Goal: Task Accomplishment & Management: Manage account settings

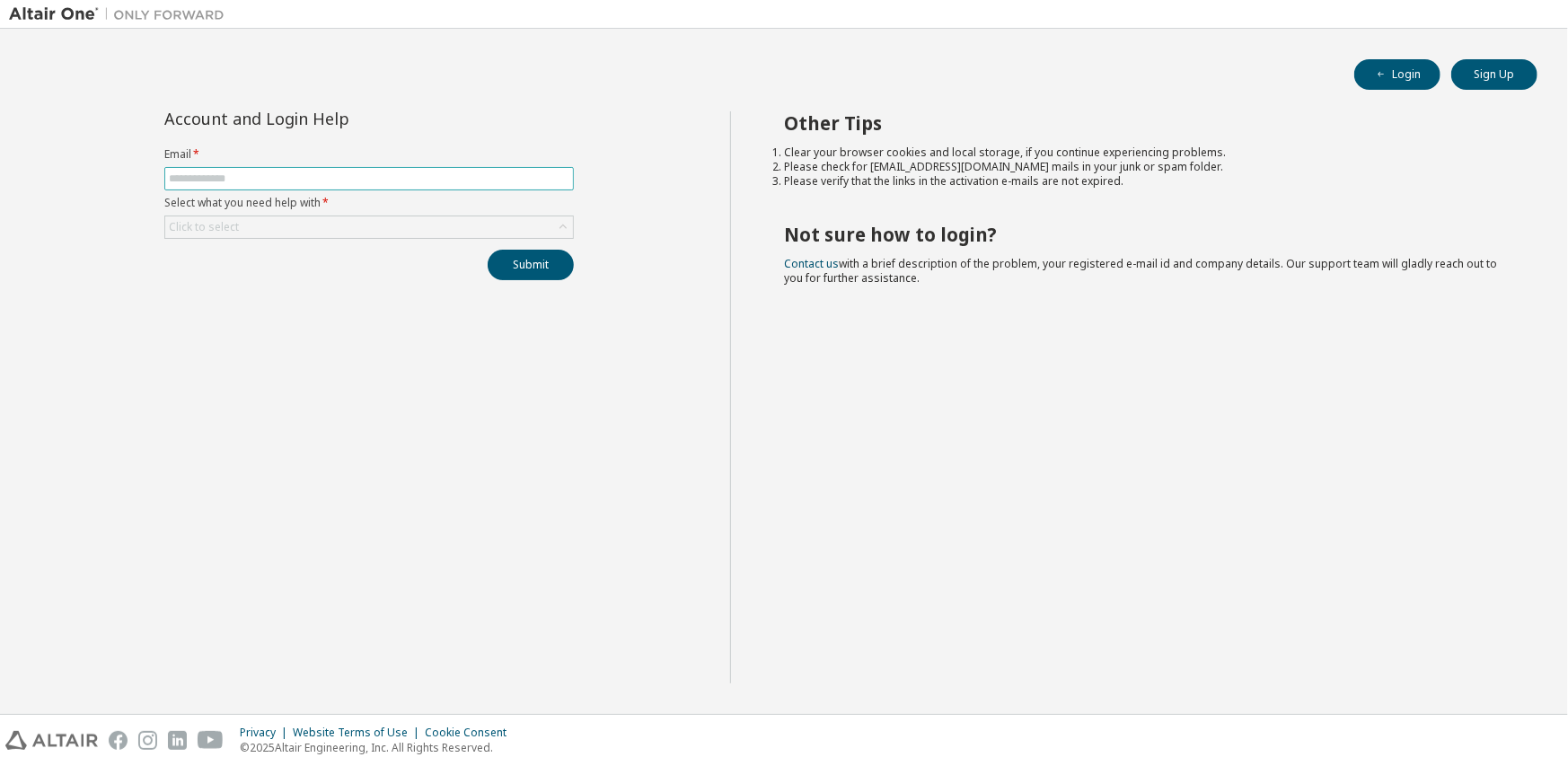
click at [237, 181] on input "text" at bounding box center [369, 178] width 400 height 15
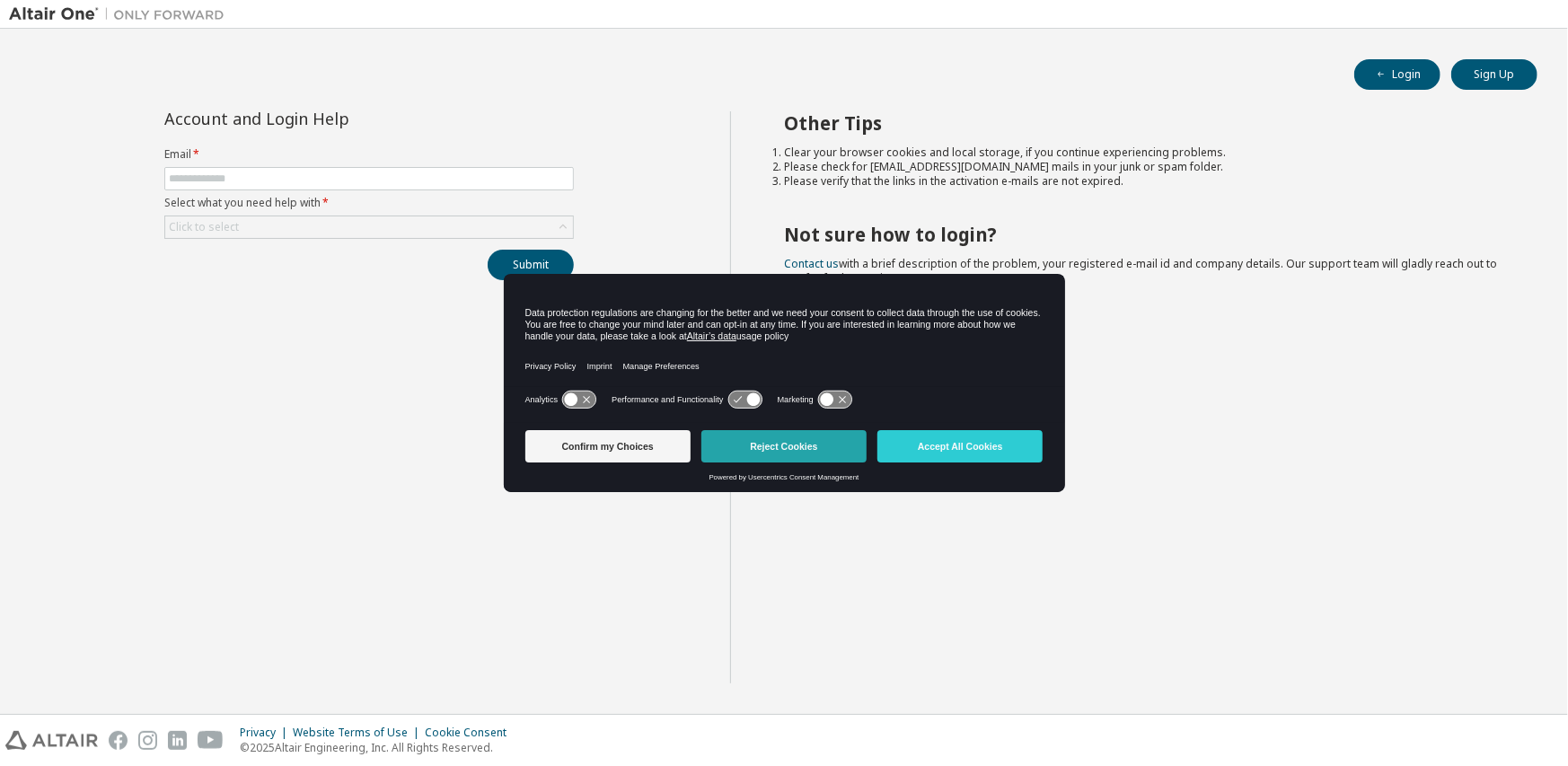
click at [760, 445] on button "Reject Cookies" at bounding box center [784, 446] width 166 height 33
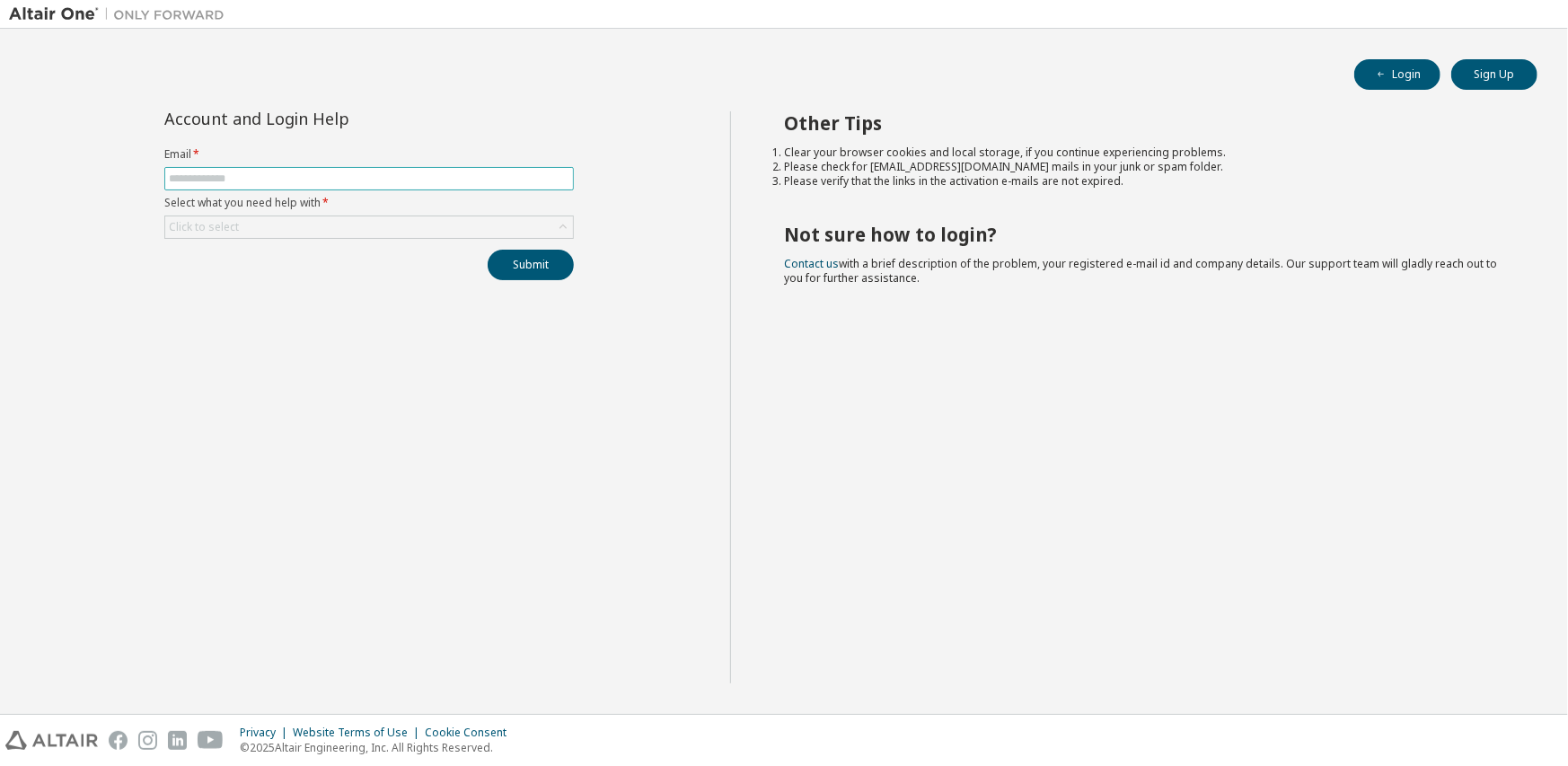
click at [270, 177] on input "text" at bounding box center [369, 178] width 400 height 15
drag, startPoint x: 317, startPoint y: 179, endPoint x: 107, endPoint y: 170, distance: 210.2
click at [107, 170] on div "**********" at bounding box center [369, 397] width 721 height 572
paste input "text"
type input "**********"
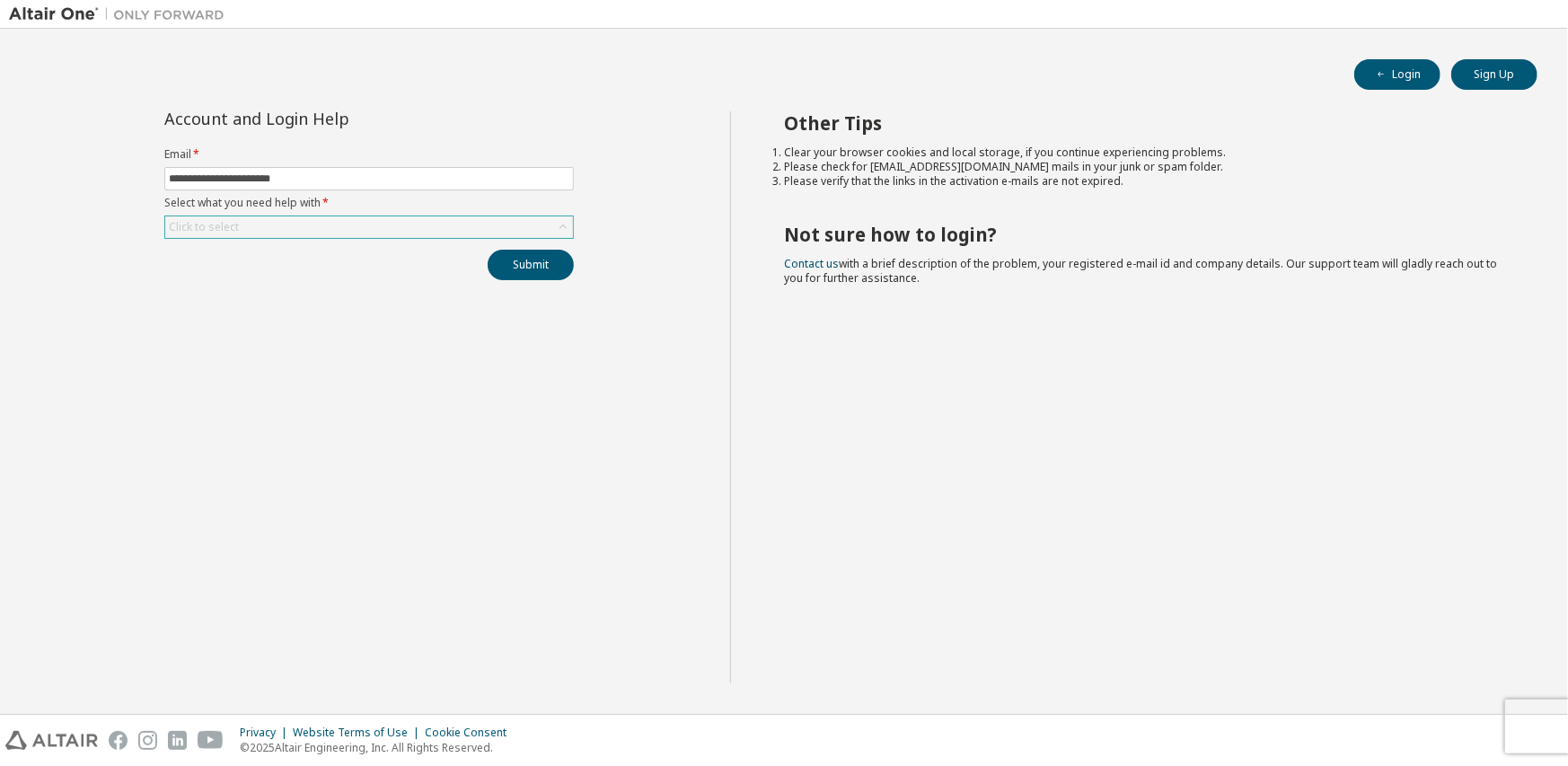
click at [217, 230] on div "Click to select" at bounding box center [203, 227] width 70 height 15
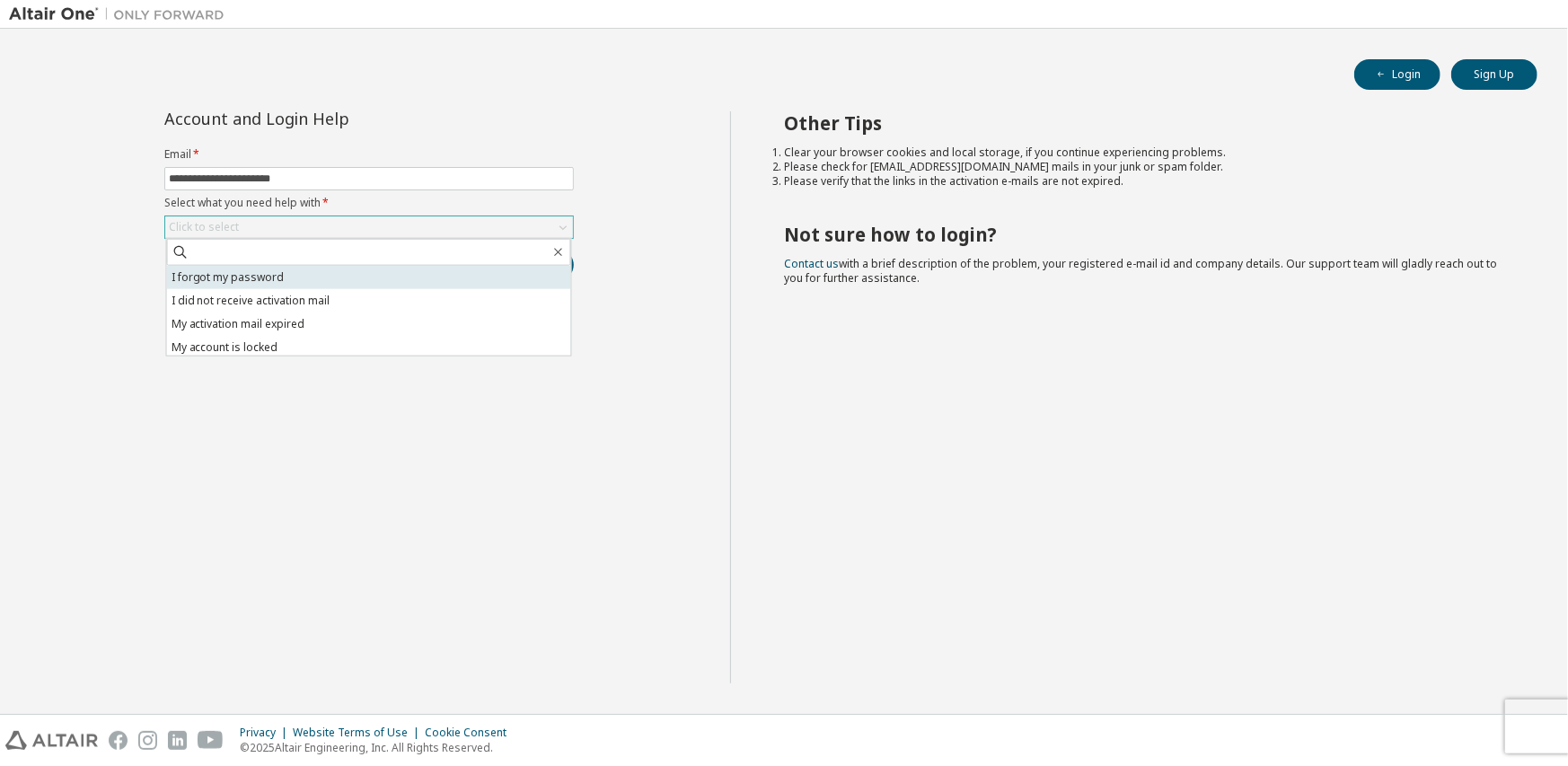
click at [322, 277] on li "I forgot my password" at bounding box center [369, 278] width 404 height 24
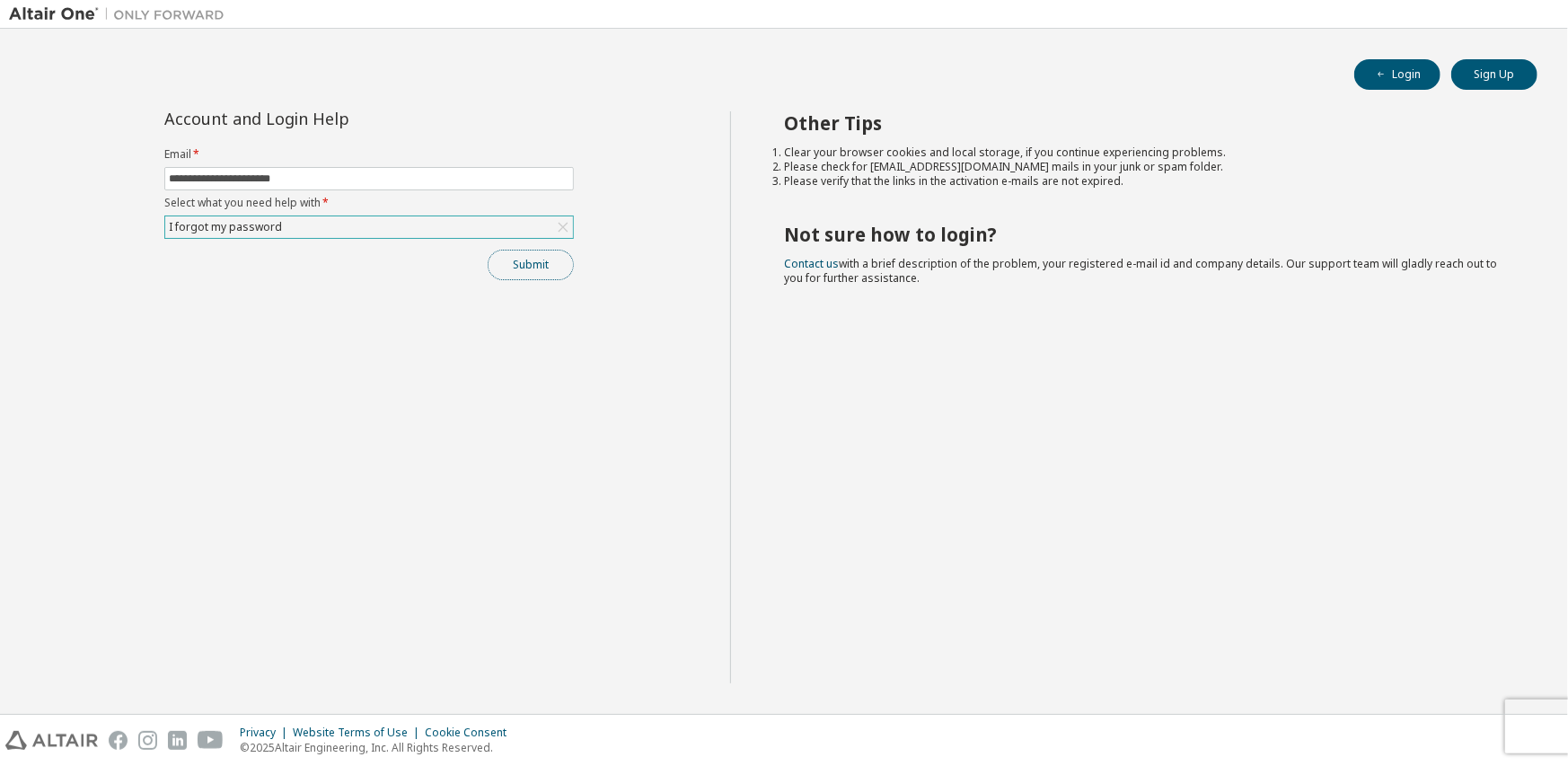
click at [529, 264] on button "Submit" at bounding box center [531, 264] width 86 height 31
click at [545, 257] on button "Submit" at bounding box center [531, 264] width 86 height 31
